Goal: Task Accomplishment & Management: Manage account settings

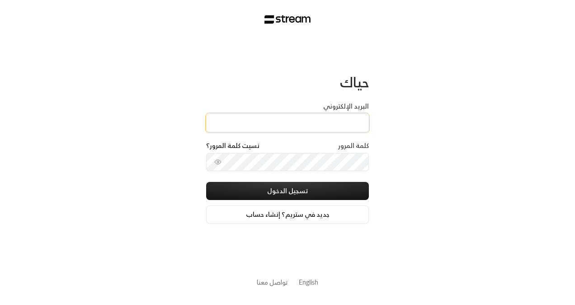
click at [319, 122] on input "البريد الإلكتروني" at bounding box center [287, 123] width 163 height 19
type input "[EMAIL_ADDRESS][DOMAIN_NAME]"
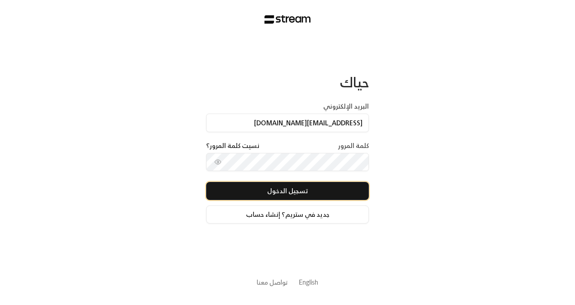
click at [270, 196] on button "تسجيل الدخول" at bounding box center [287, 191] width 163 height 18
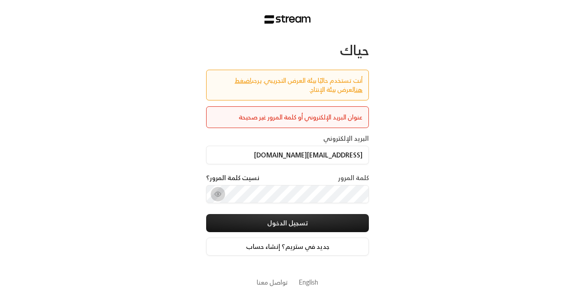
click at [214, 195] on icon "toggle password visibility" at bounding box center [217, 193] width 7 height 7
click at [420, 183] on div "حياك أنت تستخدم حاليًا بيئة العرض التجريبي. يرجى اضغط هنا لعرض بيئة الإنتاج. عن…" at bounding box center [287, 152] width 575 height 305
click at [235, 76] on link "اضغط هنا" at bounding box center [299, 85] width 128 height 20
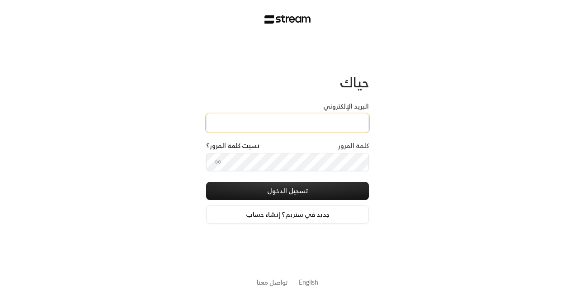
click at [259, 118] on input "البريد الإلكتروني" at bounding box center [287, 123] width 163 height 19
type input "[EMAIL_ADDRESS][DOMAIN_NAME]"
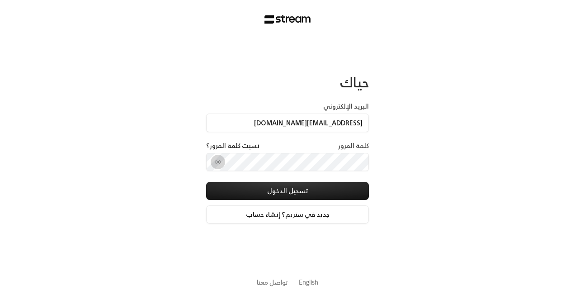
click at [223, 163] on button "toggle password visibility" at bounding box center [218, 162] width 14 height 14
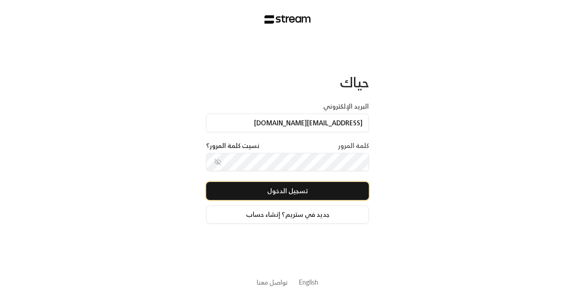
click at [244, 188] on button "تسجيل الدخول" at bounding box center [287, 191] width 163 height 18
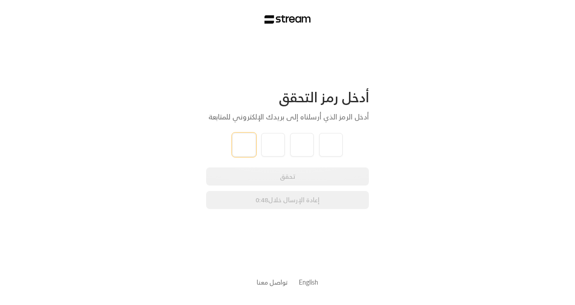
type input "6"
type input "9"
type input "7"
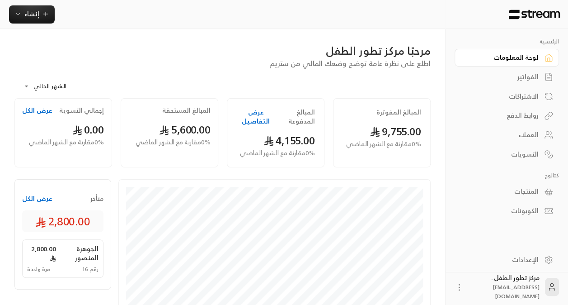
click at [526, 81] on div "الفواتير" at bounding box center [502, 76] width 73 height 9
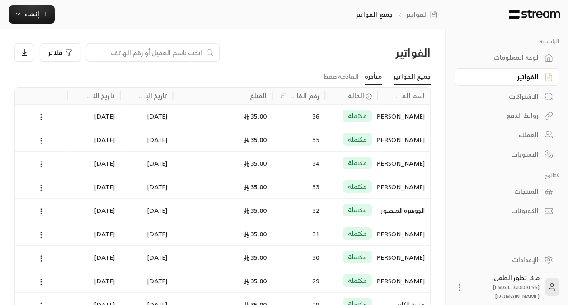
click at [379, 79] on link "متأخرة" at bounding box center [373, 77] width 17 height 16
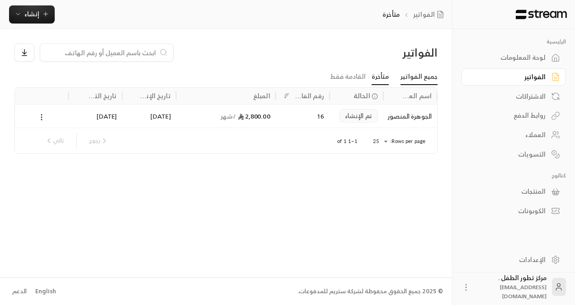
click at [407, 78] on link "جميع الفواتير" at bounding box center [419, 77] width 37 height 16
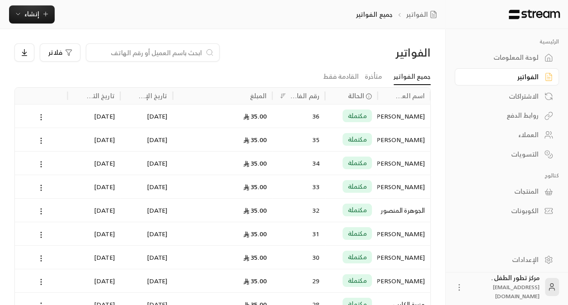
click at [527, 115] on div "روابط الدفع" at bounding box center [502, 115] width 73 height 9
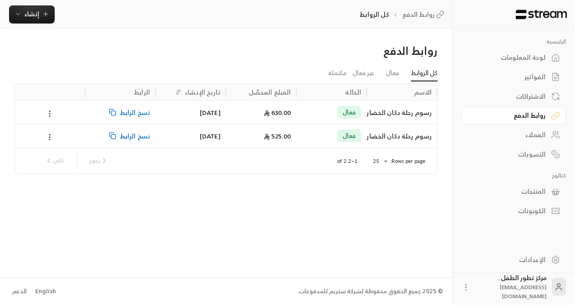
click at [402, 113] on div "رسوم رحلة دكان الخضار" at bounding box center [402, 112] width 60 height 23
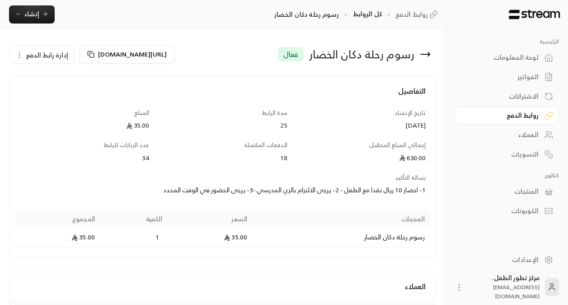
scroll to position [194, 0]
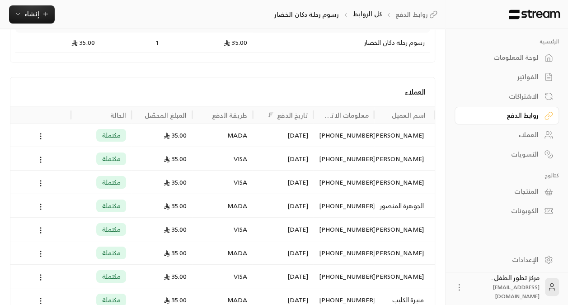
click at [521, 135] on div "العملاء" at bounding box center [502, 134] width 73 height 9
